Goal: Task Accomplishment & Management: Use online tool/utility

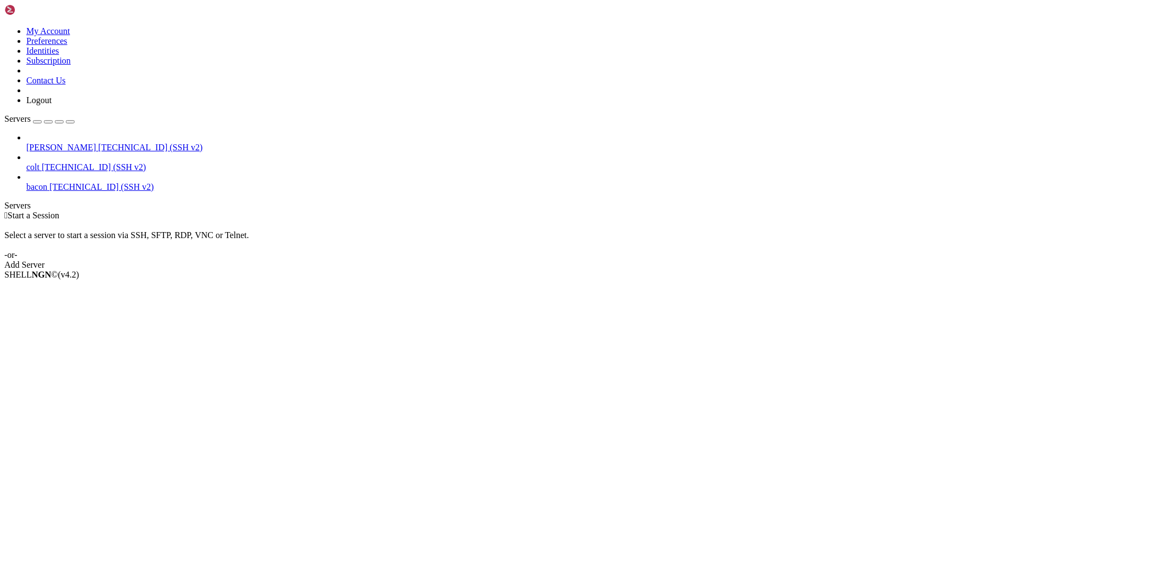
click at [26, 143] on icon at bounding box center [26, 143] width 0 height 0
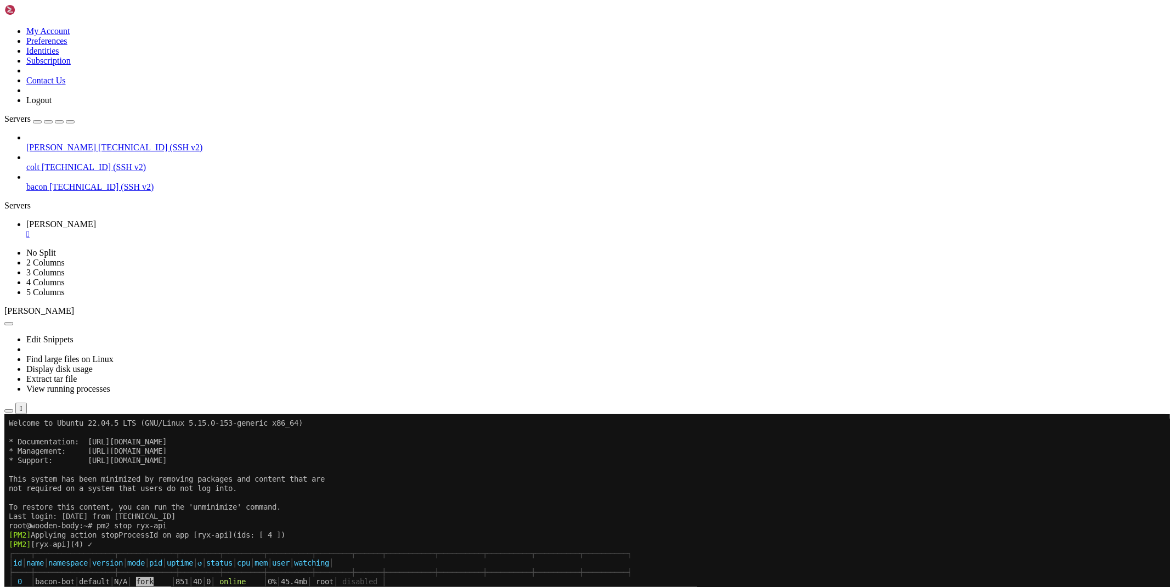
click at [81, 182] on span "[TECHNICAL_ID] (SSH v2)" at bounding box center [101, 186] width 104 height 9
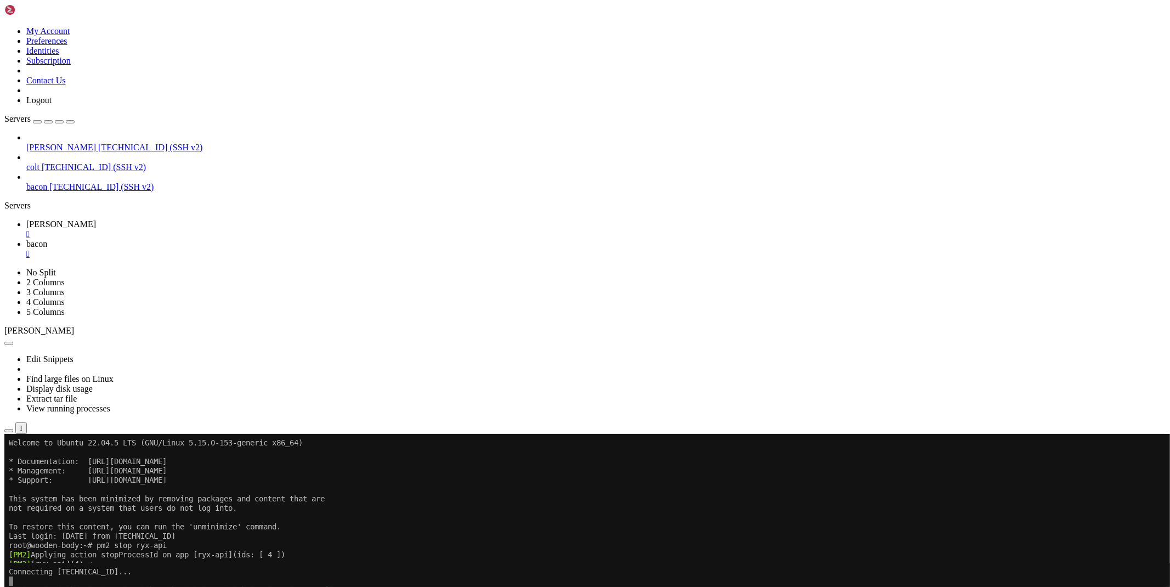
click at [646, 573] on div "Reconnect" at bounding box center [584, 579] width 1161 height 12
click at [245, 249] on div "" at bounding box center [595, 254] width 1139 height 10
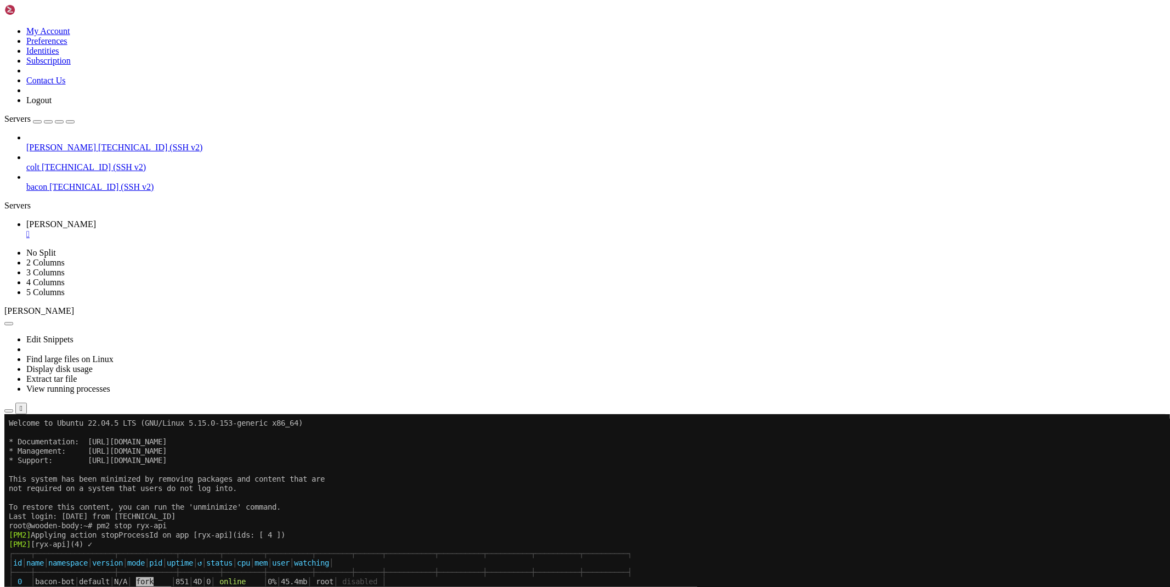
click at [188, 229] on div "" at bounding box center [595, 234] width 1139 height 10
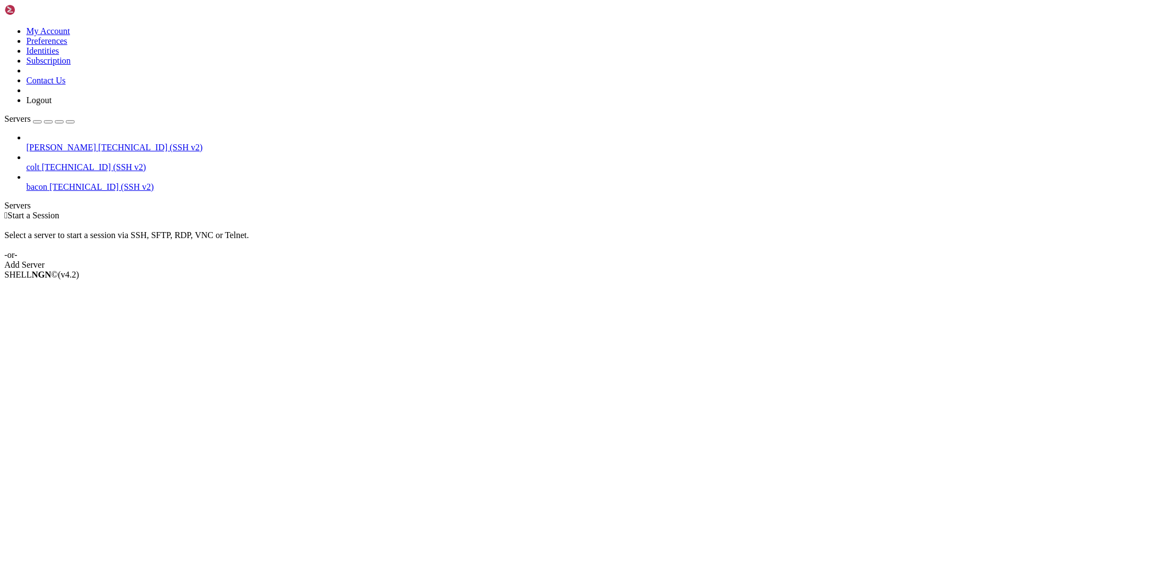
click at [47, 182] on span "bacon" at bounding box center [36, 186] width 21 height 9
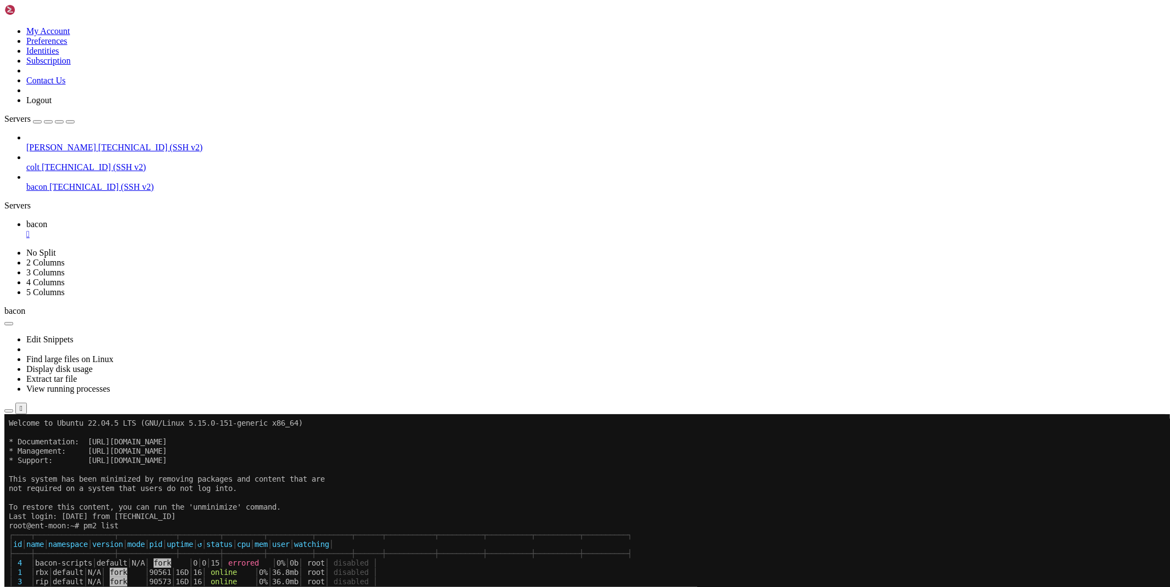
drag, startPoint x: 1081, startPoint y: 581, endPoint x: 1123, endPoint y: 575, distance: 42.7
click at [1123, 453] on div "[TECHNICAL_ID] Connected" at bounding box center [584, 443] width 1161 height 20
copy span "[TECHNICAL_ID]"
click at [9, 411] on icon "button" at bounding box center [9, 411] width 0 height 0
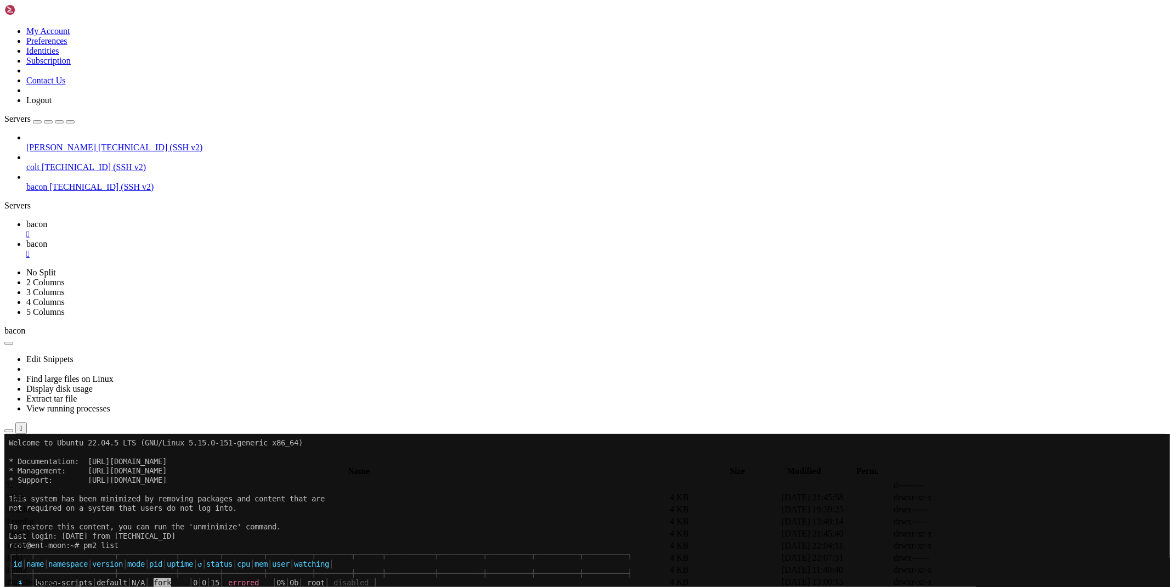
click at [30, 493] on span " proxy" at bounding box center [18, 497] width 24 height 9
type input "/root/cloudflare/proxy"
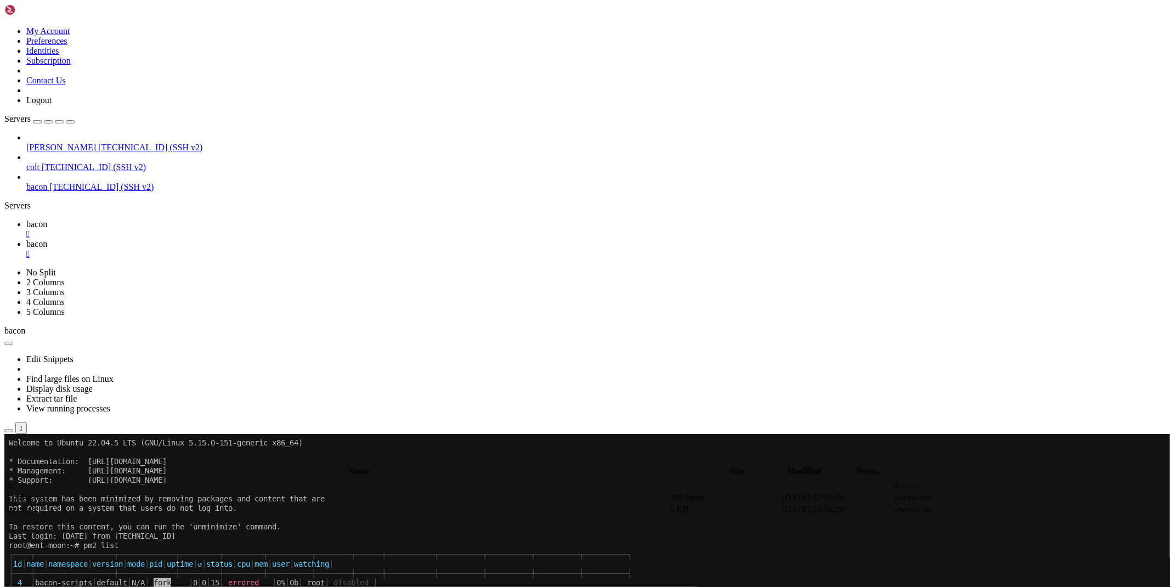
click at [1005, 497] on icon at bounding box center [1005, 497] width 0 height 0
type textarea ""httpPort": 1771,"
click at [249, 249] on div "" at bounding box center [595, 254] width 1139 height 10
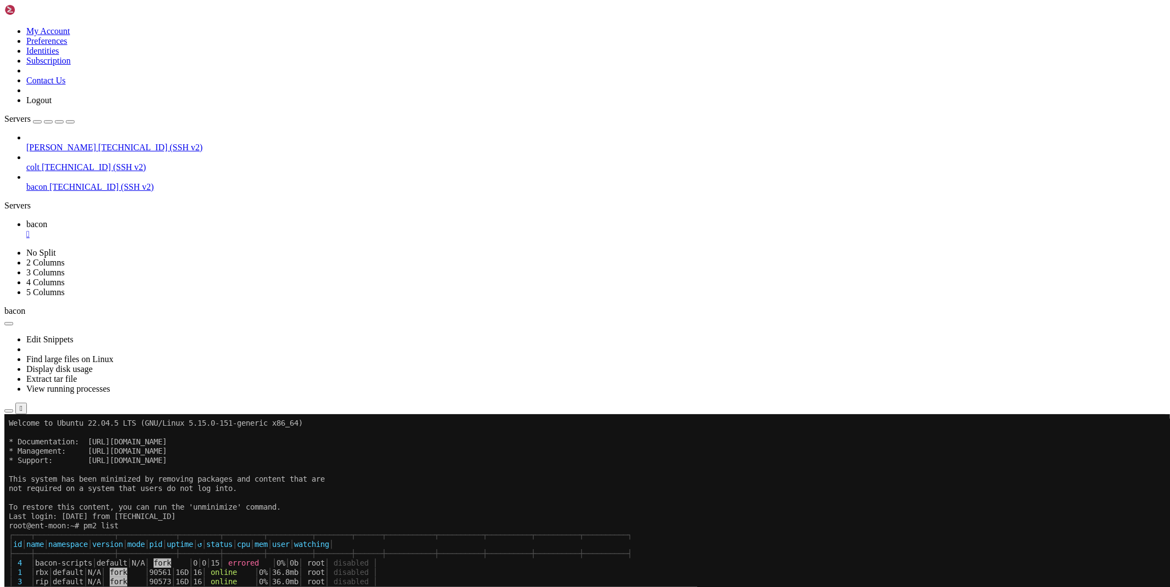
click at [187, 229] on div "" at bounding box center [595, 234] width 1139 height 10
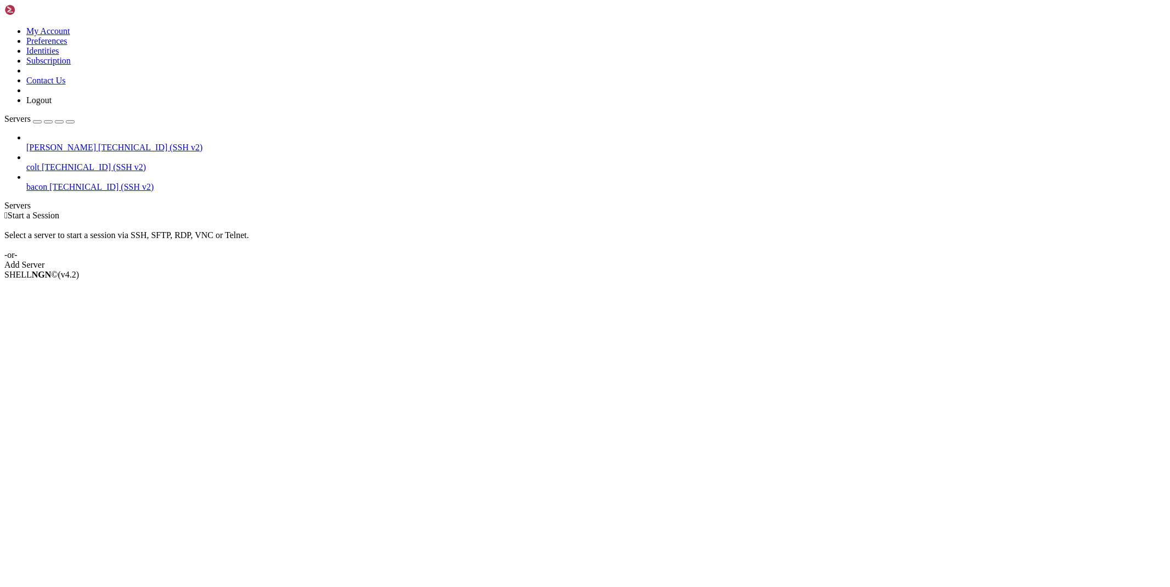
click at [39, 162] on span "colt" at bounding box center [32, 166] width 13 height 9
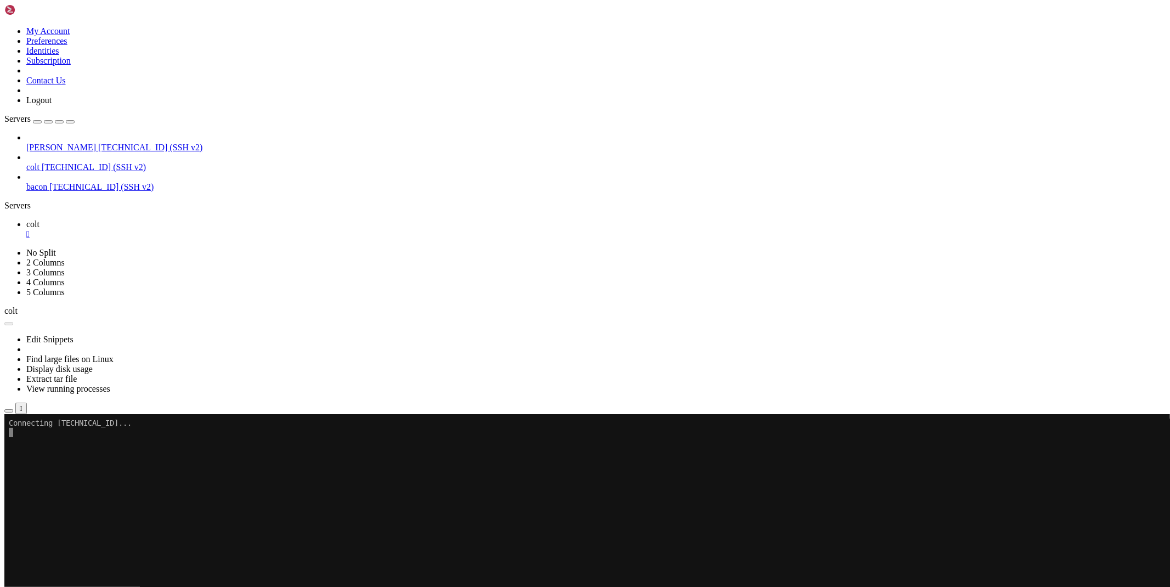
click at [184, 219] on link "colt " at bounding box center [595, 229] width 1139 height 20
click at [173, 219] on link "colt " at bounding box center [595, 229] width 1139 height 20
click at [178, 229] on div "" at bounding box center [595, 234] width 1139 height 10
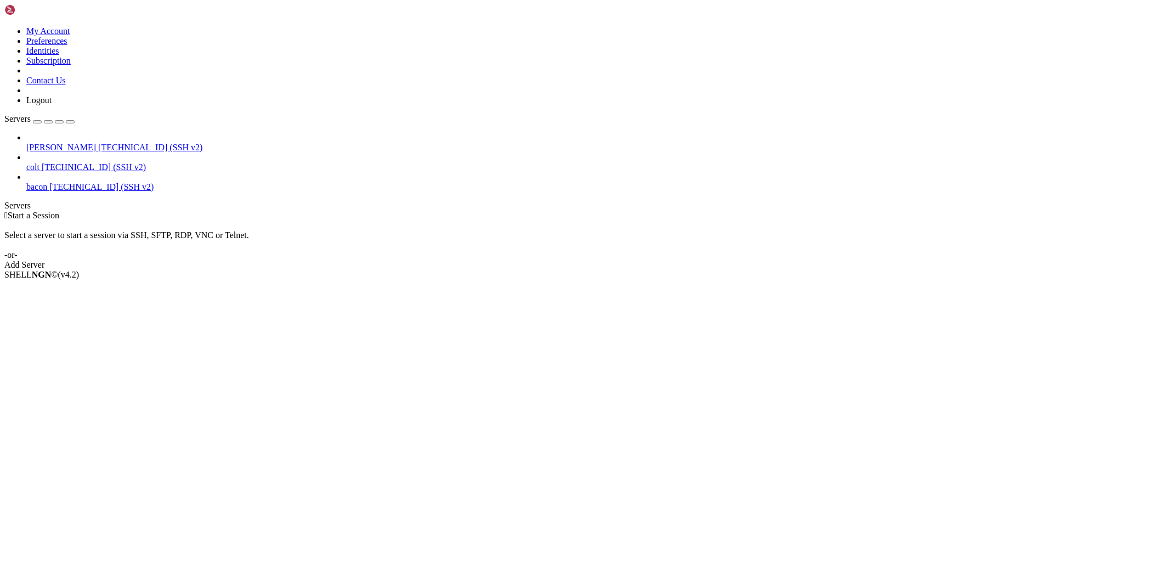
click at [88, 143] on span "[PERSON_NAME]" at bounding box center [61, 147] width 70 height 9
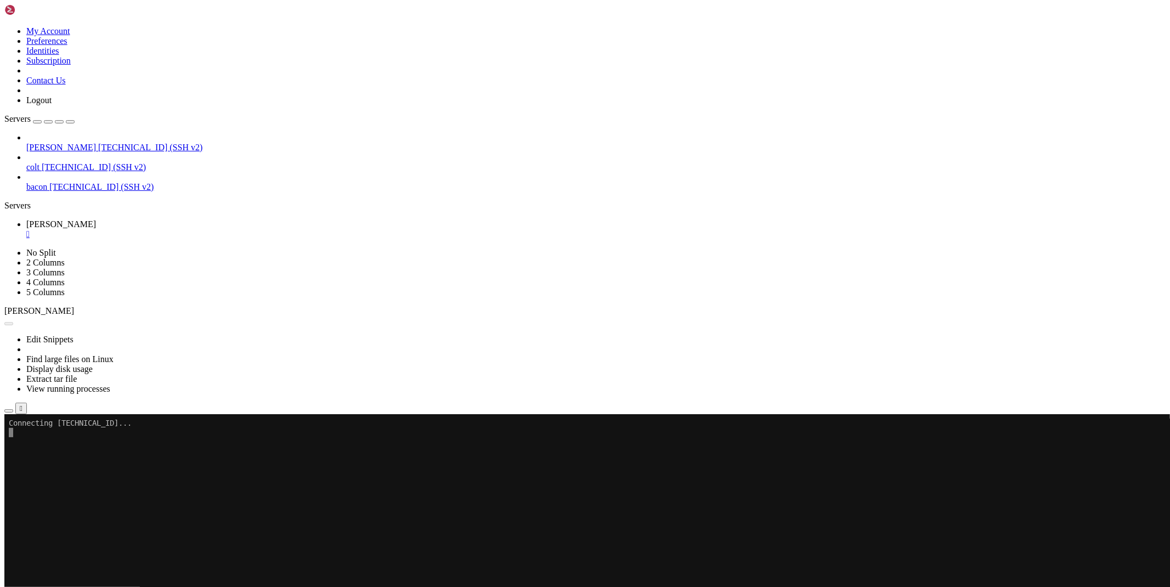
click at [9, 411] on icon "button" at bounding box center [9, 411] width 0 height 0
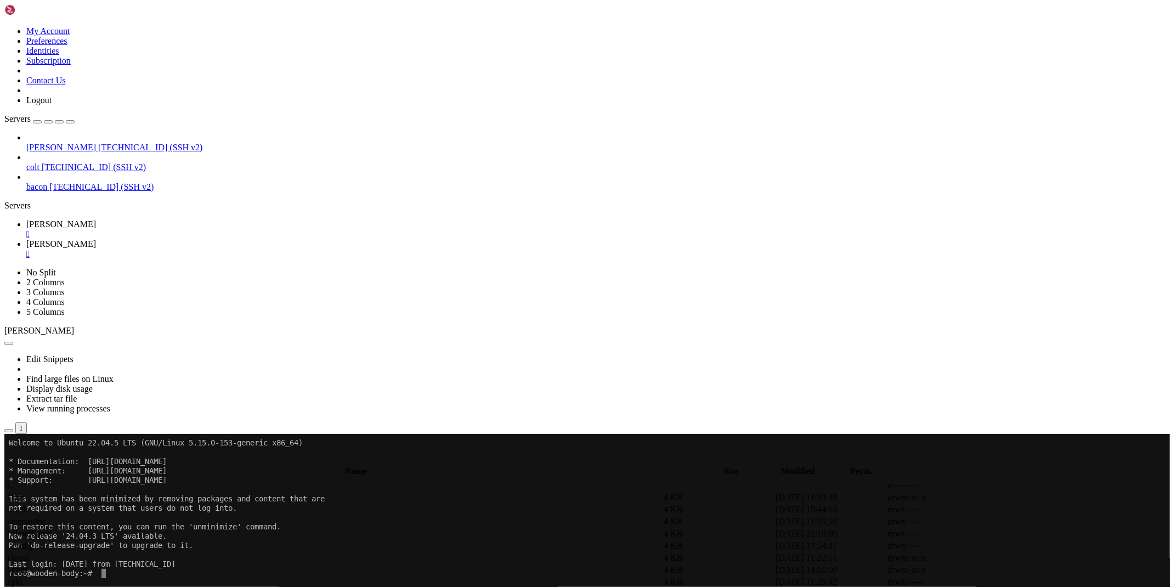
click at [892, 504] on td "[DATE] 17:54:50" at bounding box center [836, 509] width 111 height 11
type input "/root/ryx/bypass"
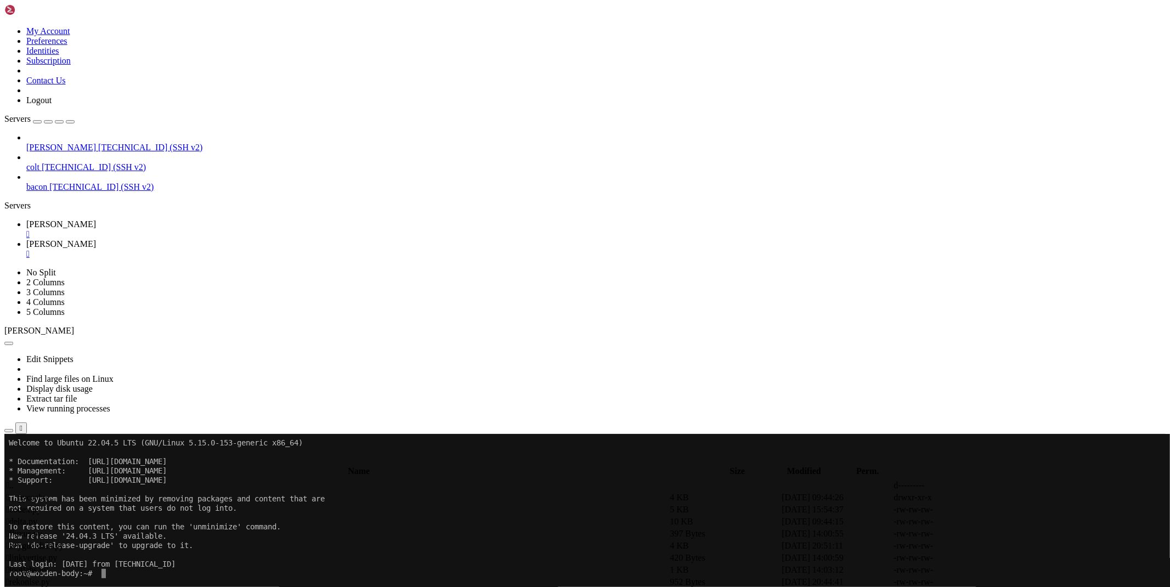
click at [1005, 522] on link at bounding box center [1005, 522] width 0 height 0
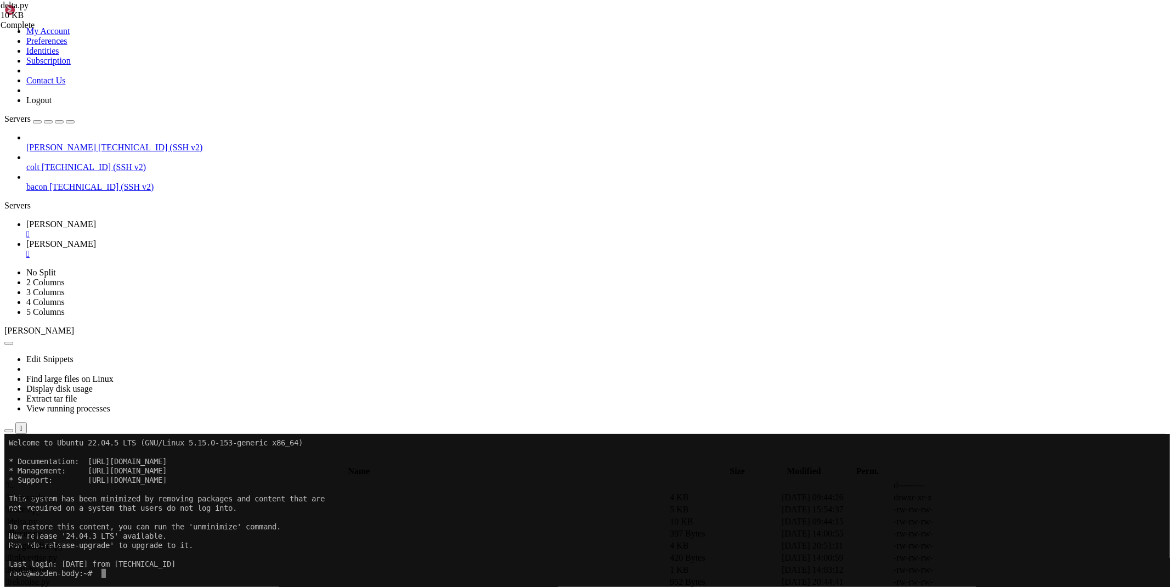
paste textarea "[URL][TECHNICAL_ID]'"
type textarea "proxy='[URL][TECHNICAL_ID]'"
click at [96, 219] on span "[PERSON_NAME]" at bounding box center [61, 223] width 70 height 9
click at [96, 239] on span "[PERSON_NAME]" at bounding box center [61, 243] width 70 height 9
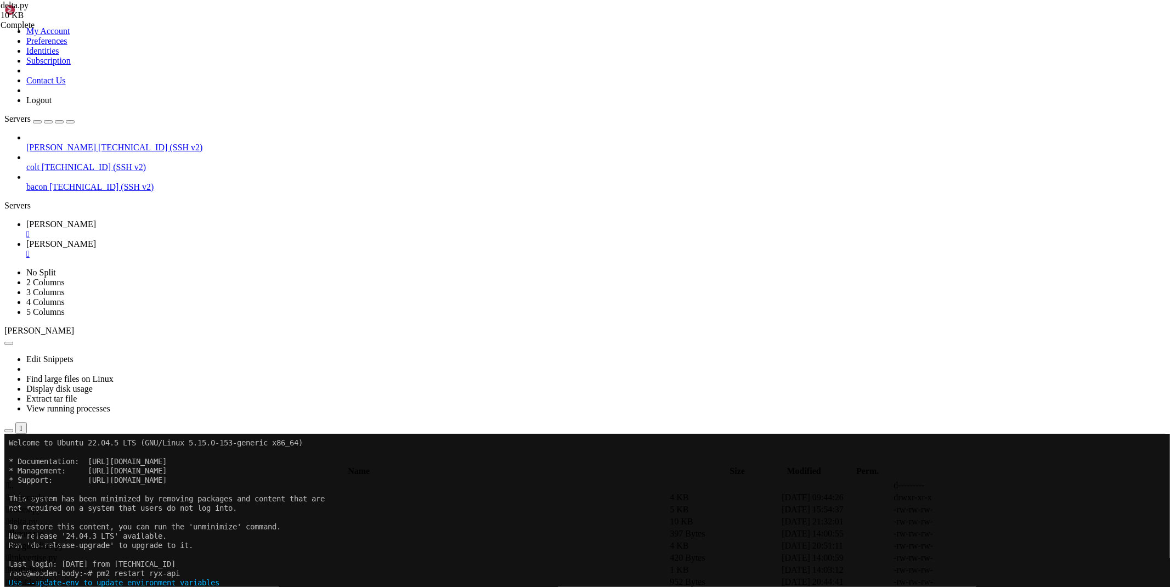
click at [14, 480] on span " .." at bounding box center [10, 484] width 8 height 9
type input "/root/ryx"
click at [1005, 534] on icon at bounding box center [1005, 534] width 0 height 0
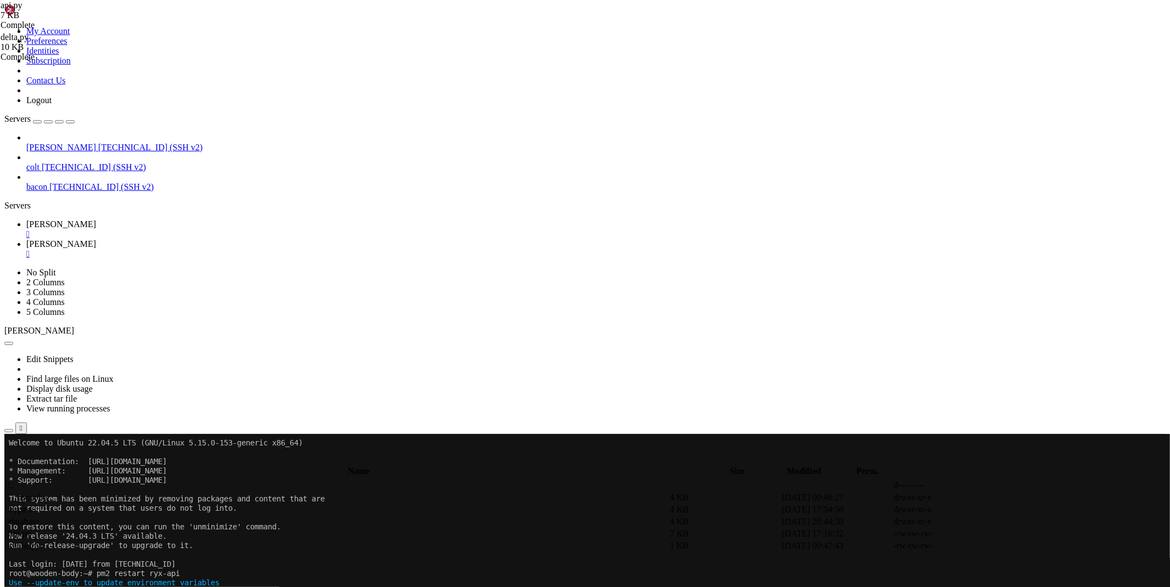
drag, startPoint x: 506, startPoint y: 261, endPoint x: 220, endPoint y: 236, distance: 286.2
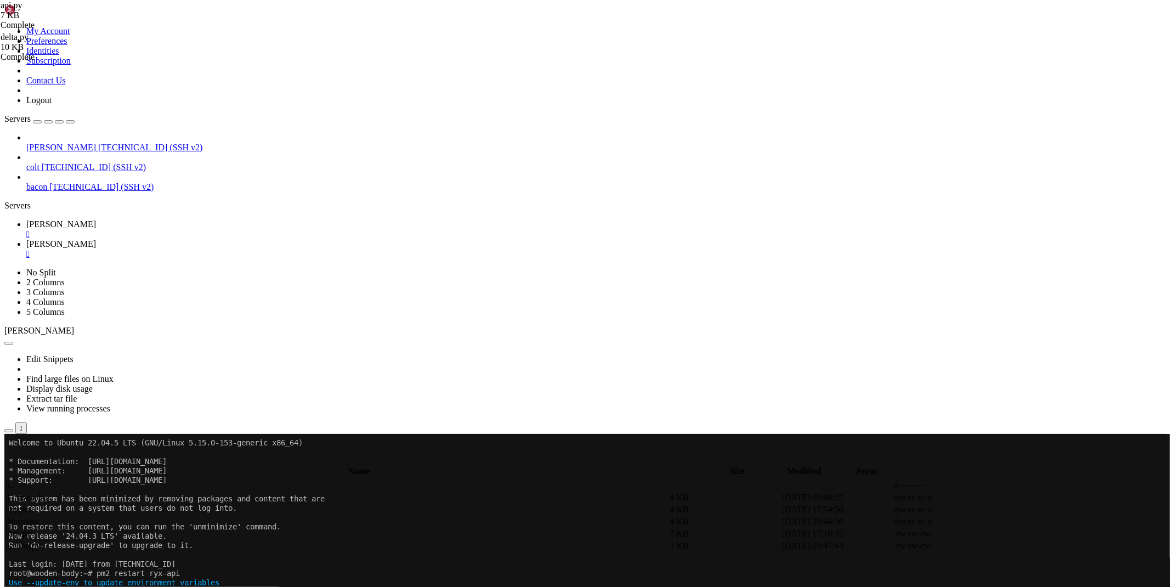
type textarea "return jsonify({"status":"Error","message":"Bypass to this service is temporari…"
click at [96, 219] on span "[PERSON_NAME]" at bounding box center [61, 223] width 70 height 9
